Goal: Task Accomplishment & Management: Manage account settings

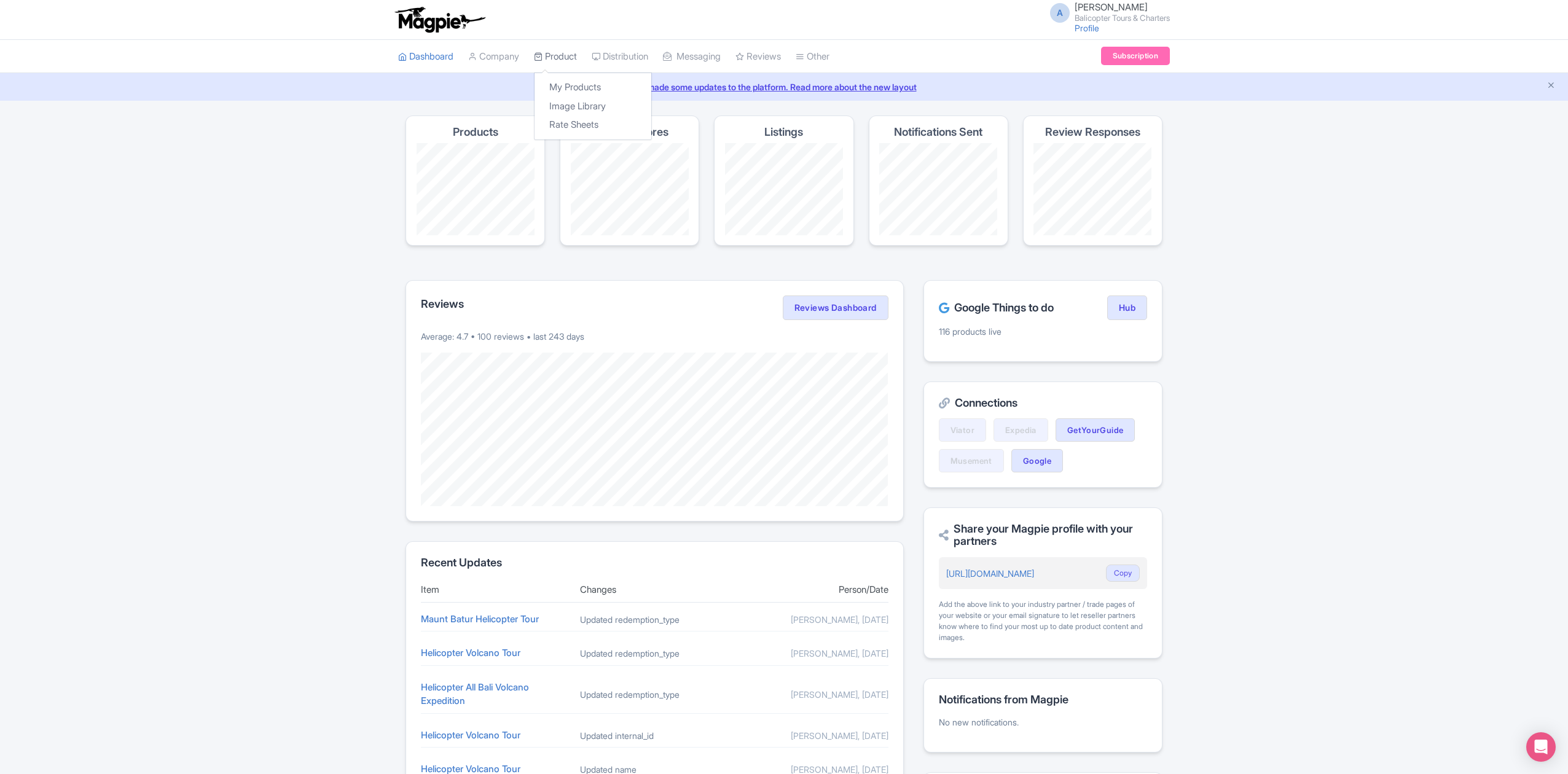
click at [564, 63] on link "Product" at bounding box center [554, 56] width 43 height 34
click at [570, 82] on link "My Products" at bounding box center [593, 87] width 117 height 19
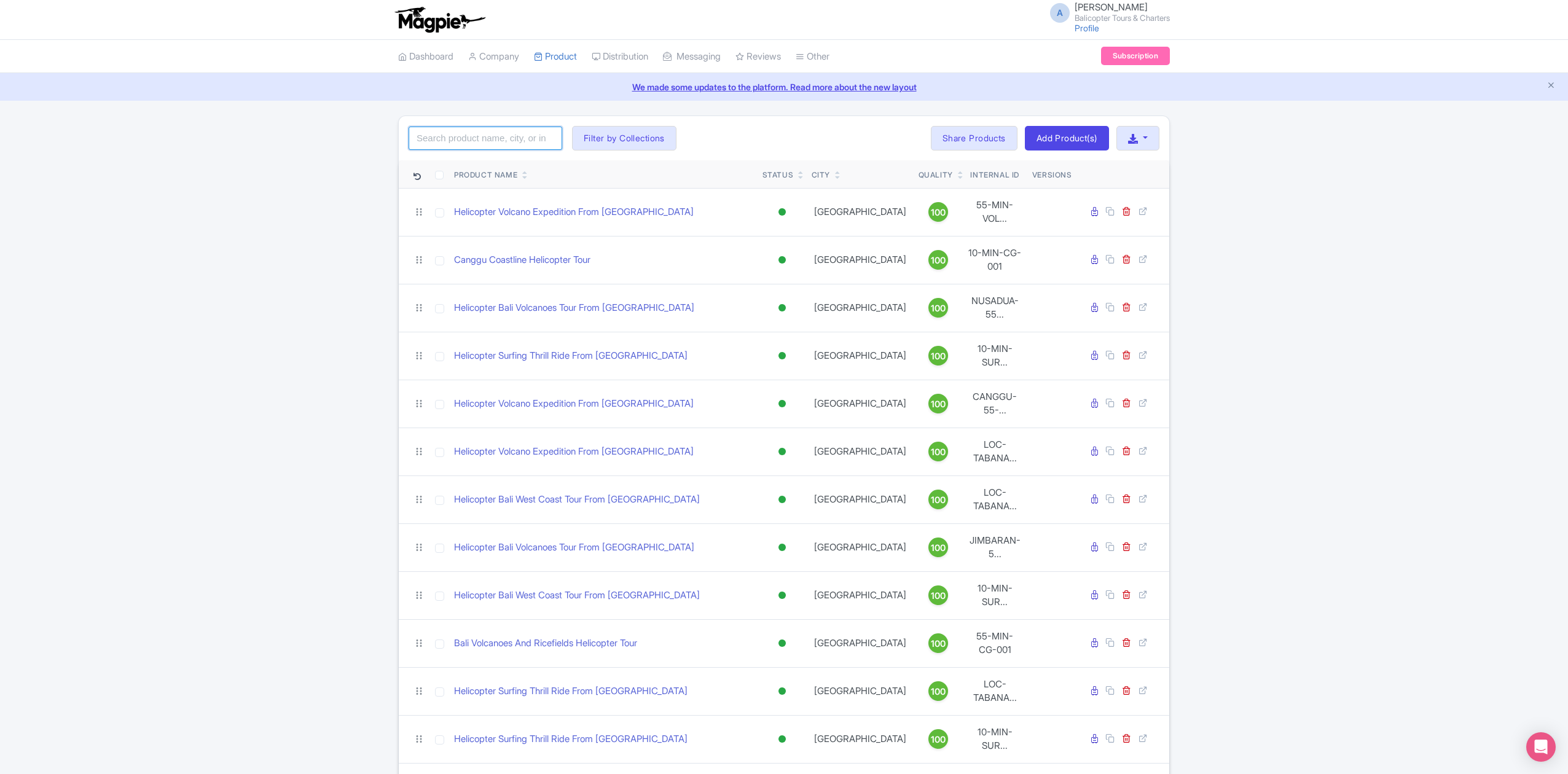
click at [485, 133] on input "search" at bounding box center [485, 138] width 153 height 24
type input "from uluwatu"
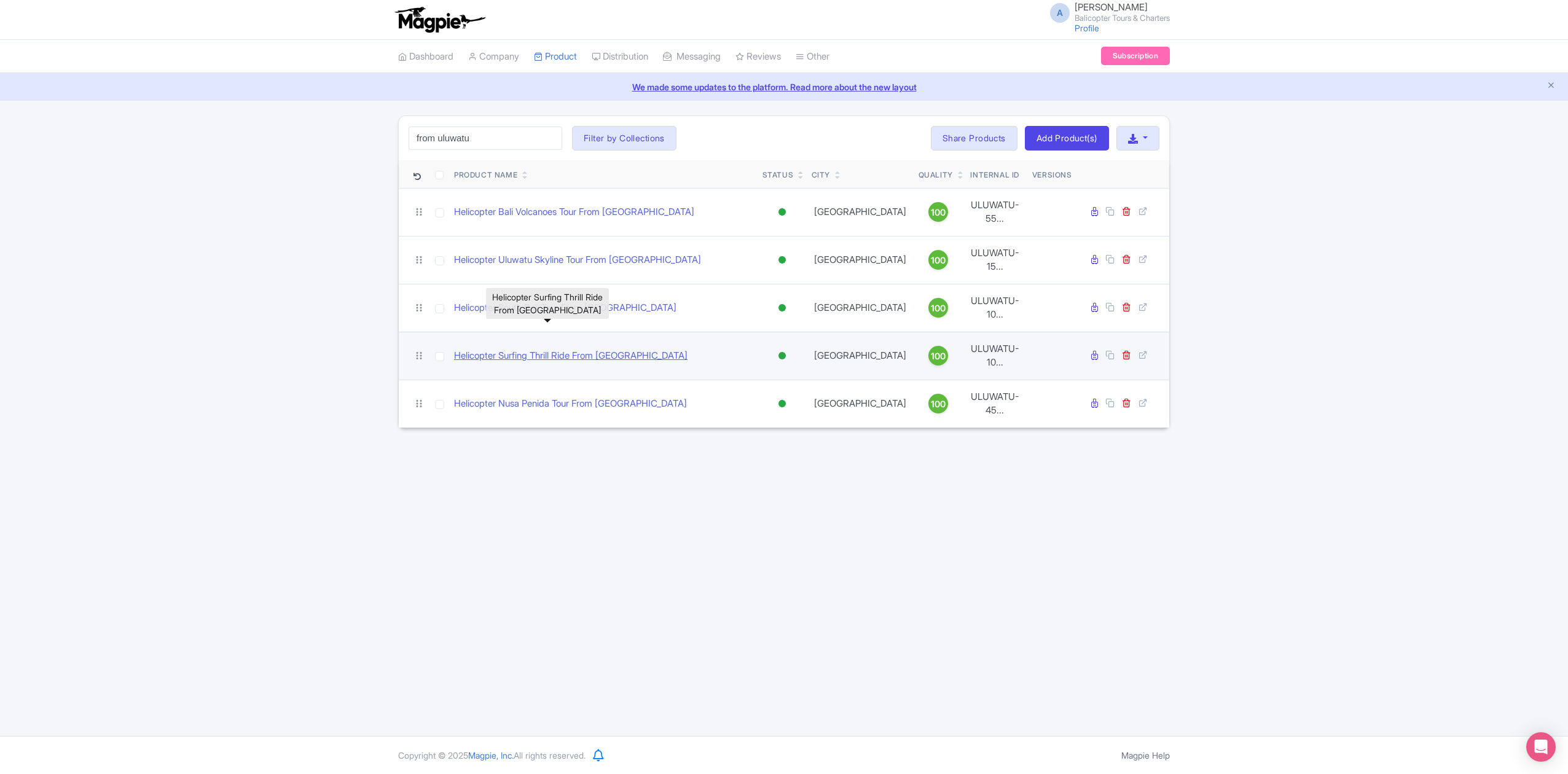
click at [612, 349] on link "Helicopter Surfing Thrill Ride From [GEOGRAPHIC_DATA]" at bounding box center [570, 357] width 233 height 15
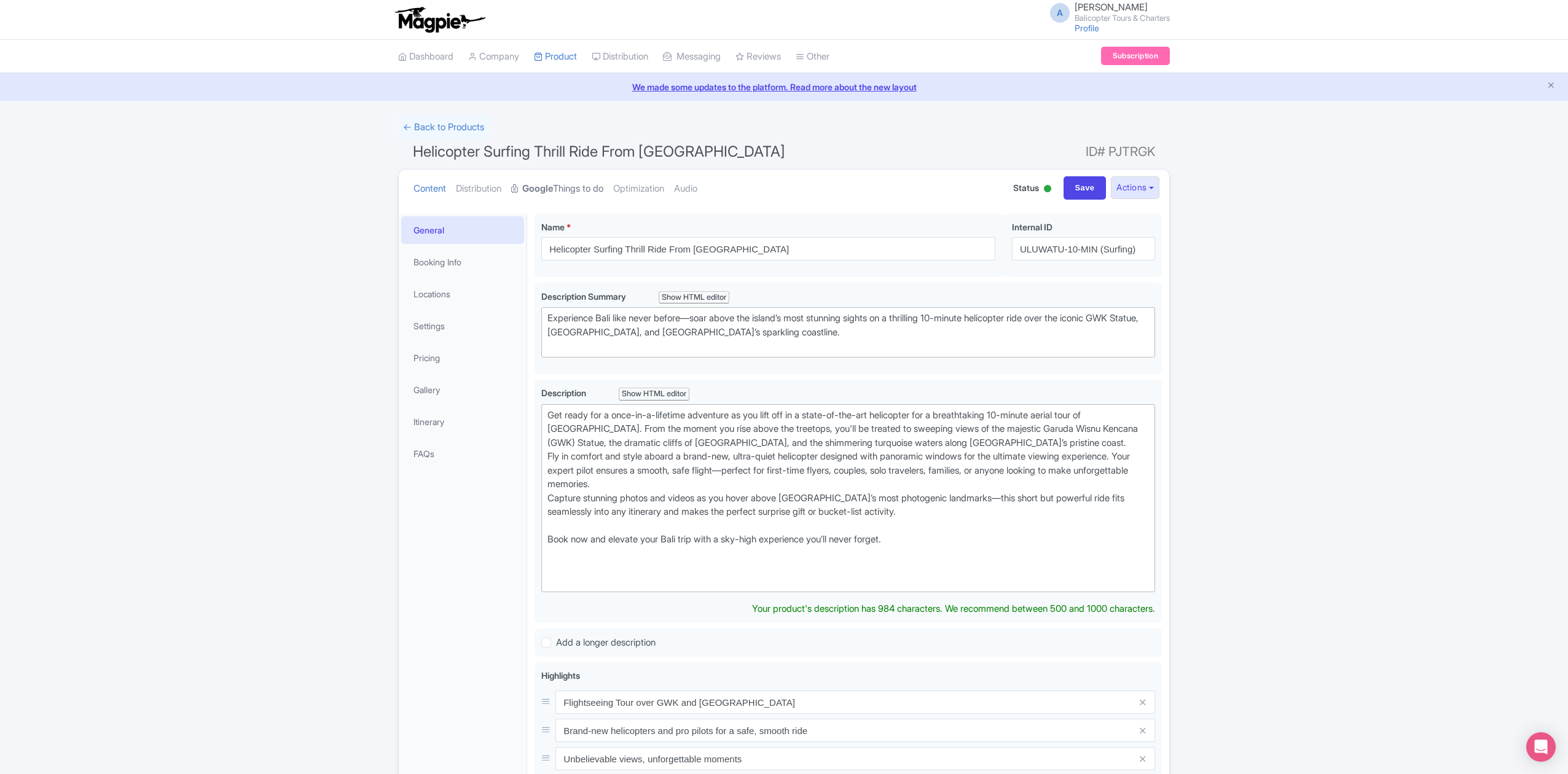
click at [542, 191] on strong "Google" at bounding box center [538, 189] width 31 height 15
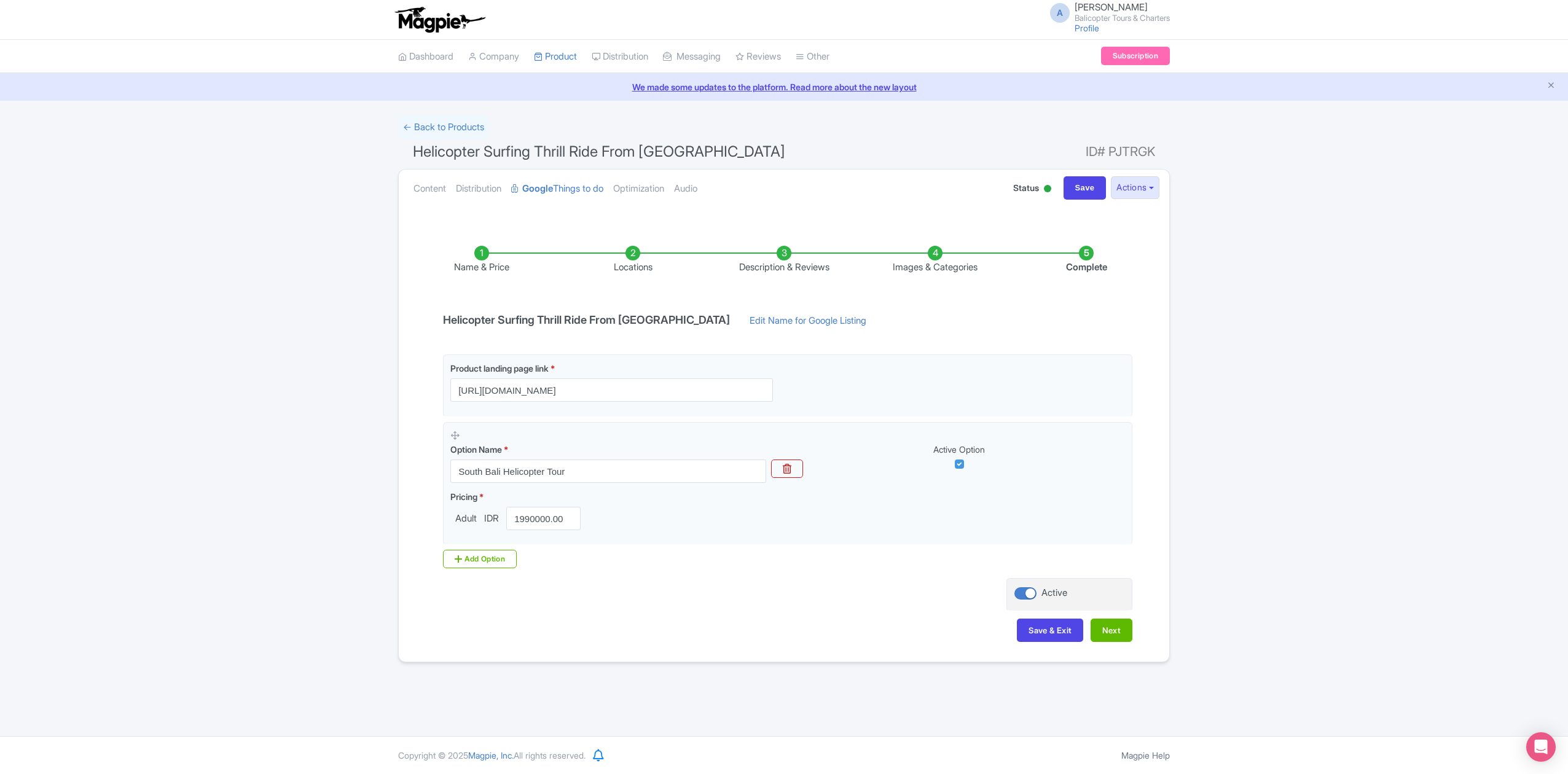
click at [639, 261] on li "Locations" at bounding box center [632, 260] width 152 height 29
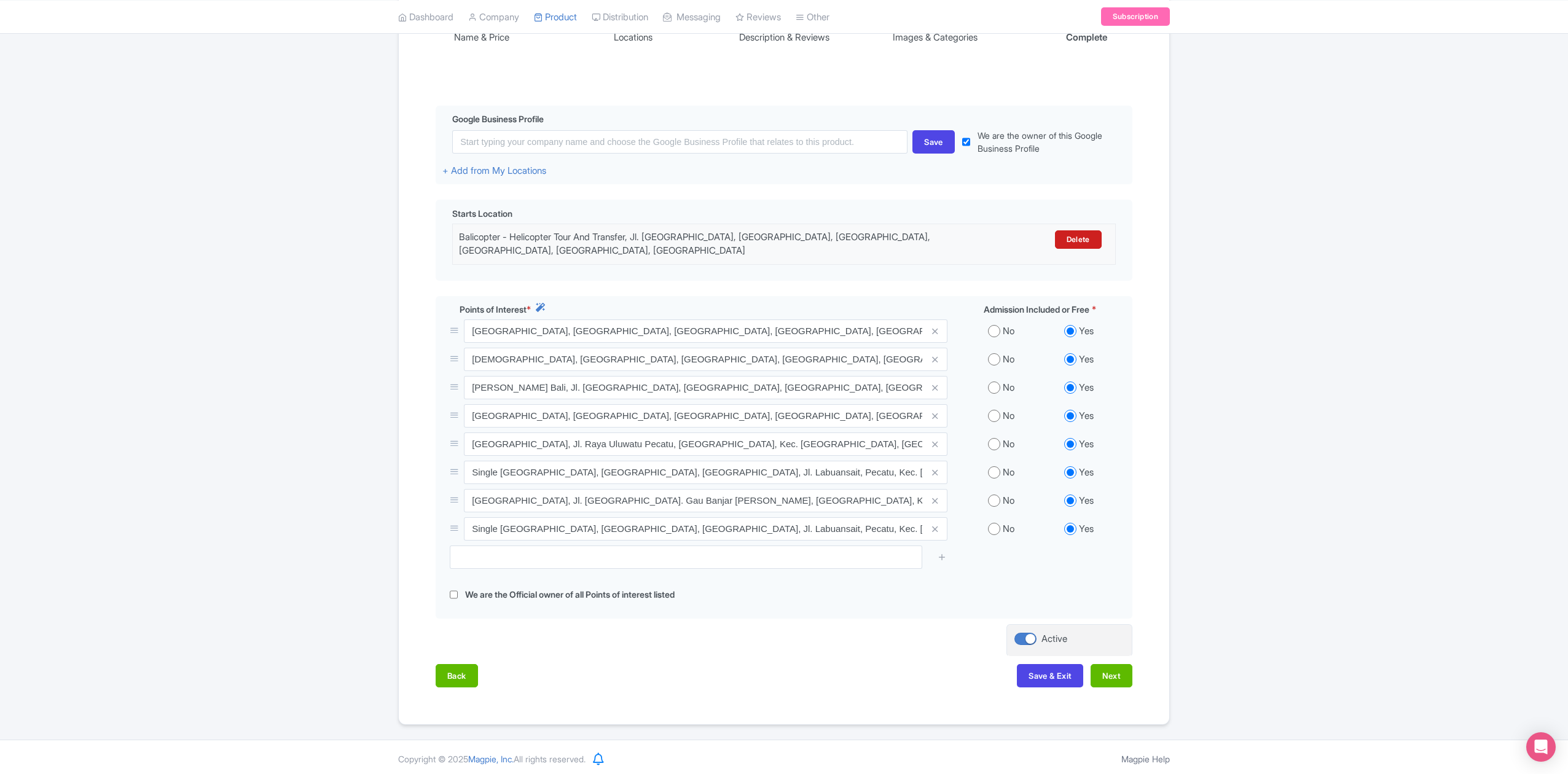
scroll to position [239, 0]
